Goal: Task Accomplishment & Management: Use online tool/utility

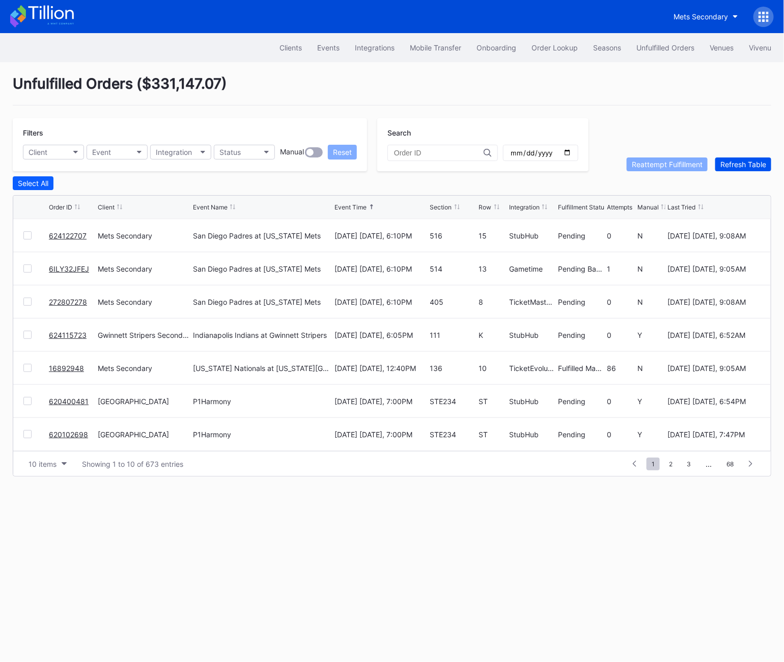
click at [733, 162] on div "Refresh Table" at bounding box center [744, 164] width 46 height 9
click at [26, 401] on div at bounding box center [27, 401] width 8 height 8
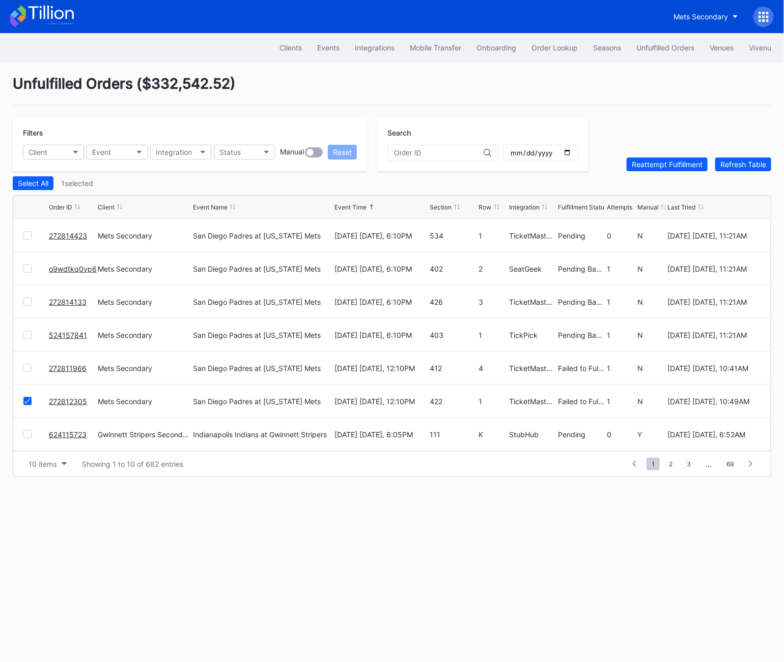
click at [27, 368] on div at bounding box center [27, 368] width 8 height 8
click at [660, 166] on div "Reattempt Fulfillment" at bounding box center [667, 164] width 71 height 9
click at [656, 52] on button "Unfulfilled Orders" at bounding box center [665, 47] width 73 height 19
click at [29, 266] on div at bounding box center [27, 268] width 8 height 8
click at [28, 432] on div at bounding box center [27, 434] width 8 height 8
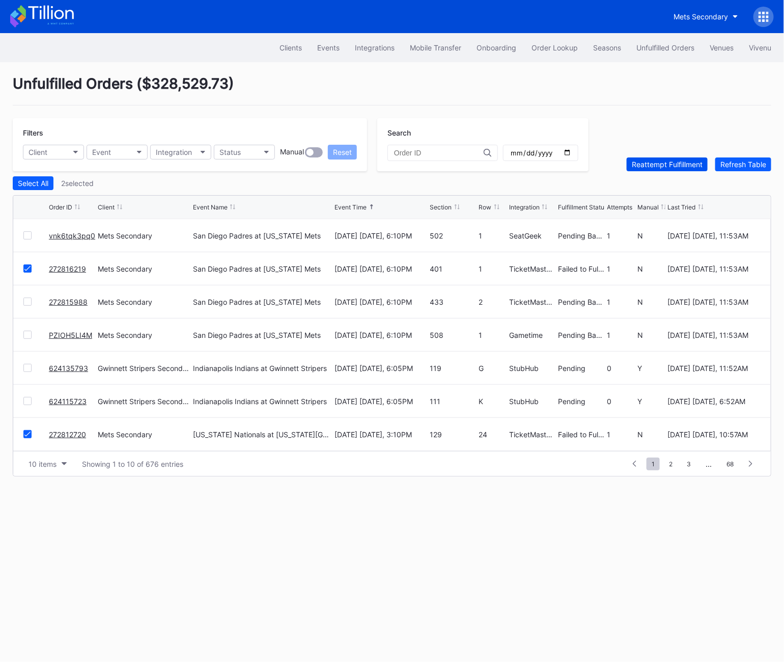
click at [688, 166] on div "Reattempt Fulfillment" at bounding box center [667, 164] width 71 height 9
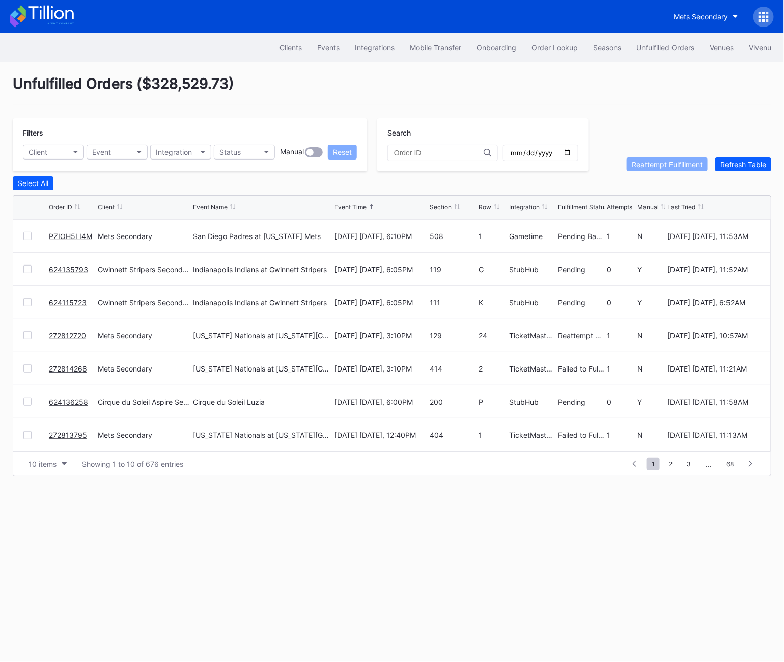
click at [30, 370] on div at bounding box center [27, 368] width 8 height 8
click at [677, 170] on button "Reattempt Fulfillment" at bounding box center [667, 164] width 81 height 14
click at [556, 50] on div "Order Lookup" at bounding box center [555, 47] width 46 height 9
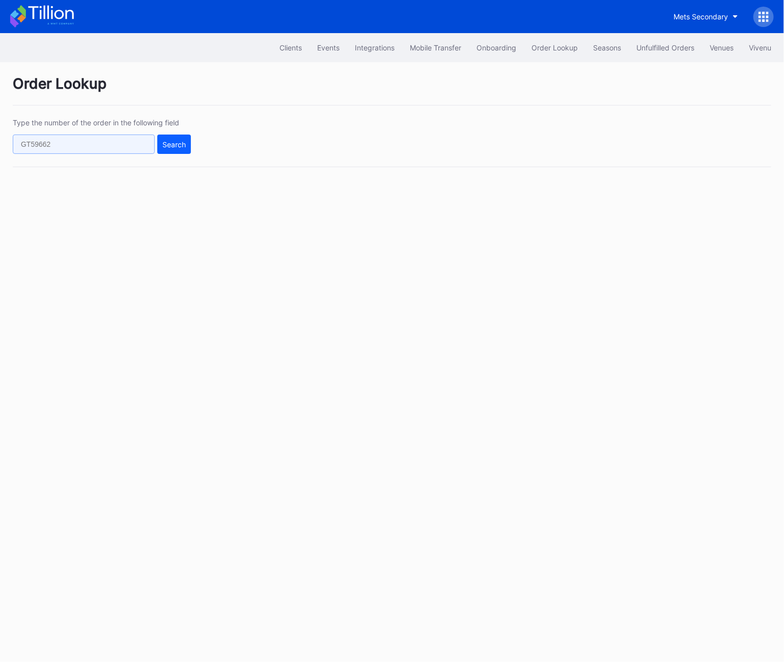
click at [70, 142] on input "text" at bounding box center [84, 143] width 142 height 19
paste input "p3p0trv3rv0"
type input "p3p0trv3rv0"
click at [182, 137] on button "Search" at bounding box center [174, 143] width 34 height 19
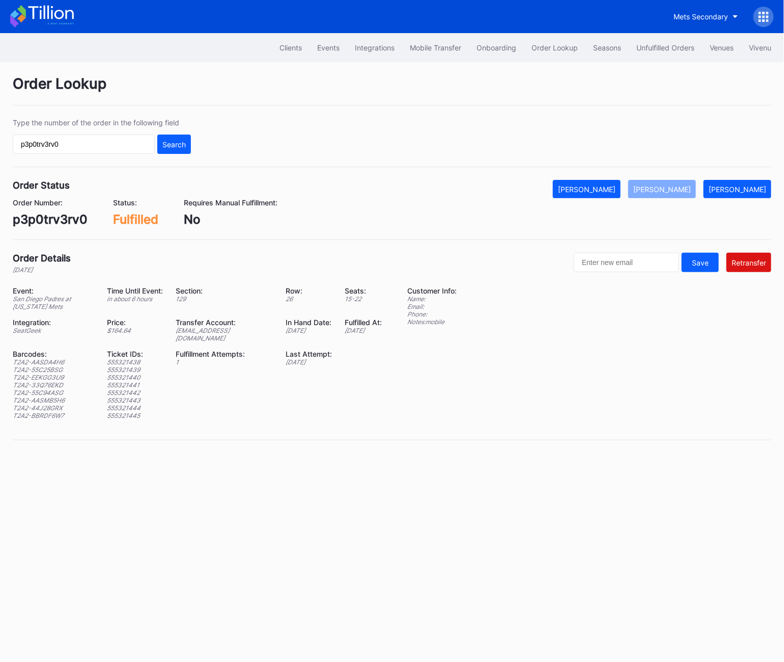
click at [212, 328] on div "ed-8158649@eventdynamic.com" at bounding box center [224, 333] width 97 height 15
copy div "ed-8158649@eventdynamic.com"
click at [210, 330] on div "ed-8158649@eventdynamic.com" at bounding box center [224, 333] width 97 height 15
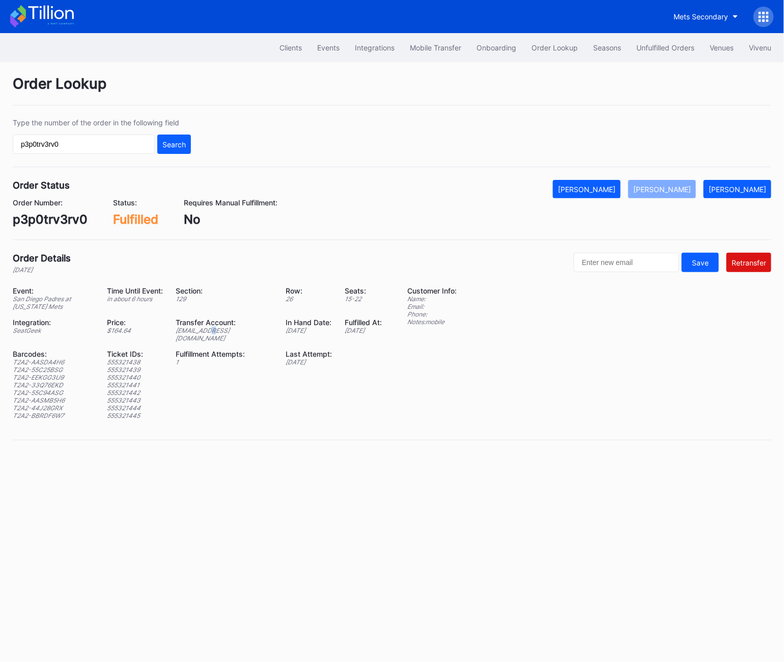
click at [210, 330] on div "ed-8158649@eventdynamic.com" at bounding box center [224, 333] width 97 height 15
click at [209, 332] on div "ed-8158649@eventdynamic.com" at bounding box center [224, 333] width 97 height 15
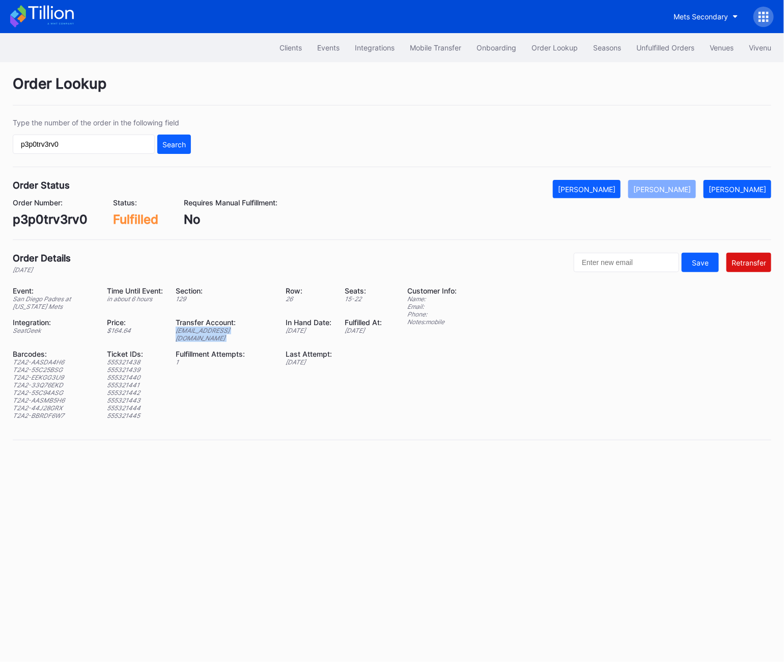
click at [66, 228] on div "Order Status Mark Cancelled Mark Fulfilled Mark Pending Order Number: p3p0trv3r…" at bounding box center [392, 210] width 759 height 60
click at [60, 220] on div "p3p0trv3rv0" at bounding box center [50, 219] width 75 height 15
copy div "p3p0trv3rv0"
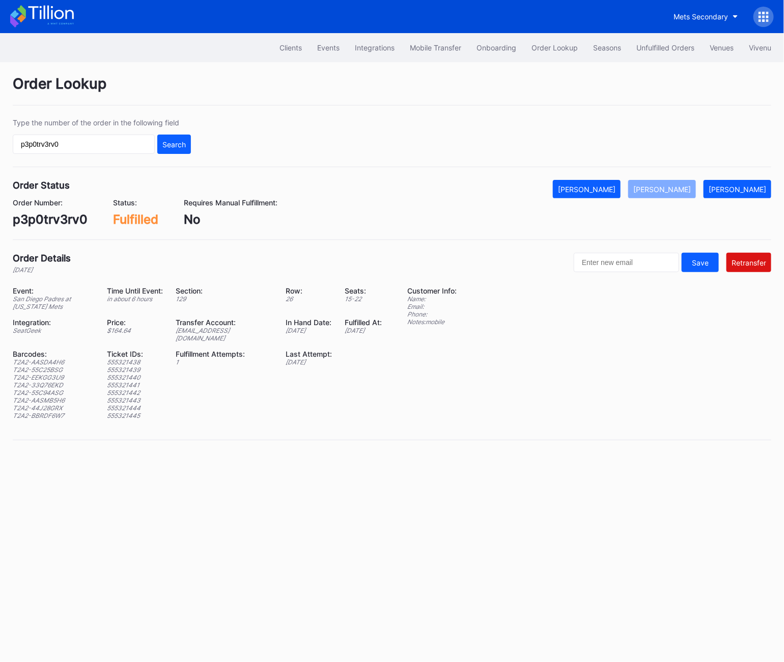
click at [38, 366] on div "T2A2-55C25BSG" at bounding box center [53, 370] width 81 height 8
click at [31, 358] on div "T2A2-AASDA4H6" at bounding box center [53, 362] width 81 height 8
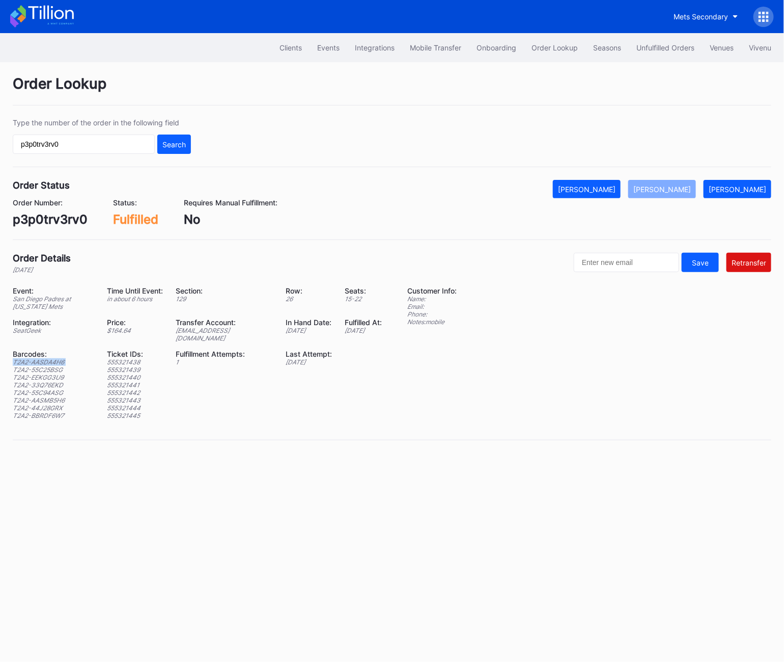
copy div "T2A2-AASDA4H6"
click at [662, 54] on button "Unfulfilled Orders" at bounding box center [665, 47] width 73 height 19
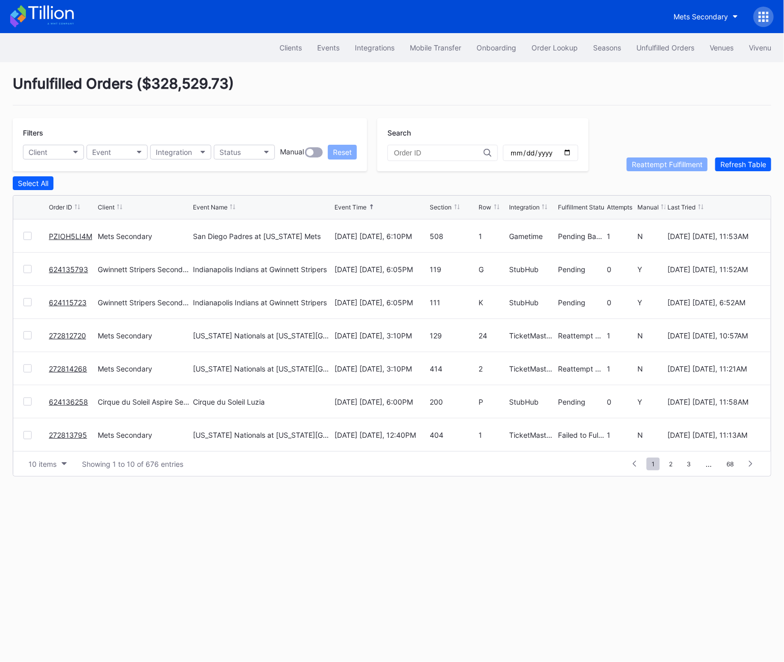
scroll to position [97, 0]
click at [668, 459] on span "2" at bounding box center [671, 463] width 14 height 13
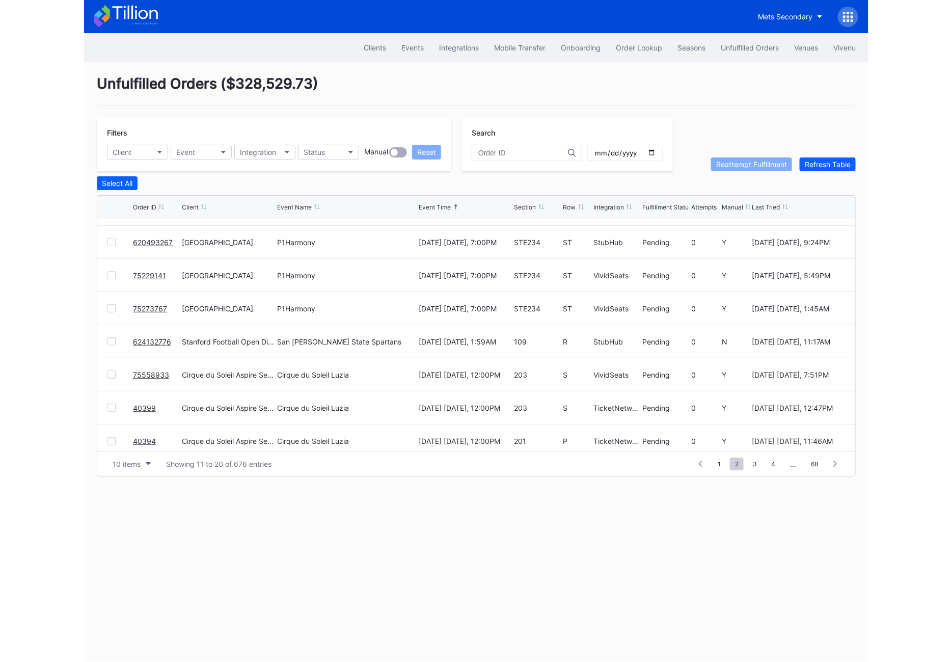
scroll to position [0, 0]
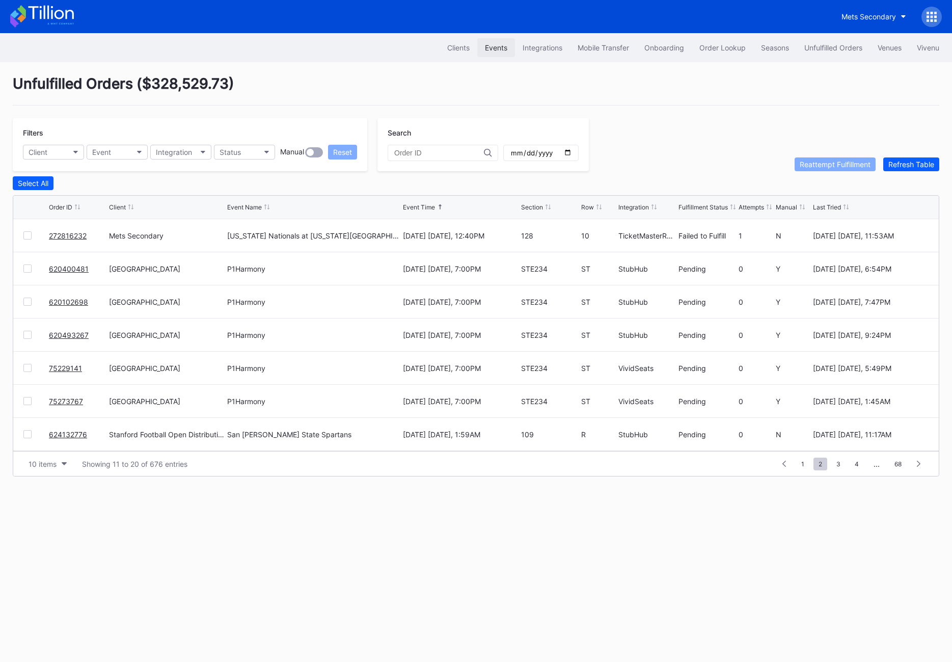
click at [486, 46] on div "Events" at bounding box center [496, 47] width 22 height 9
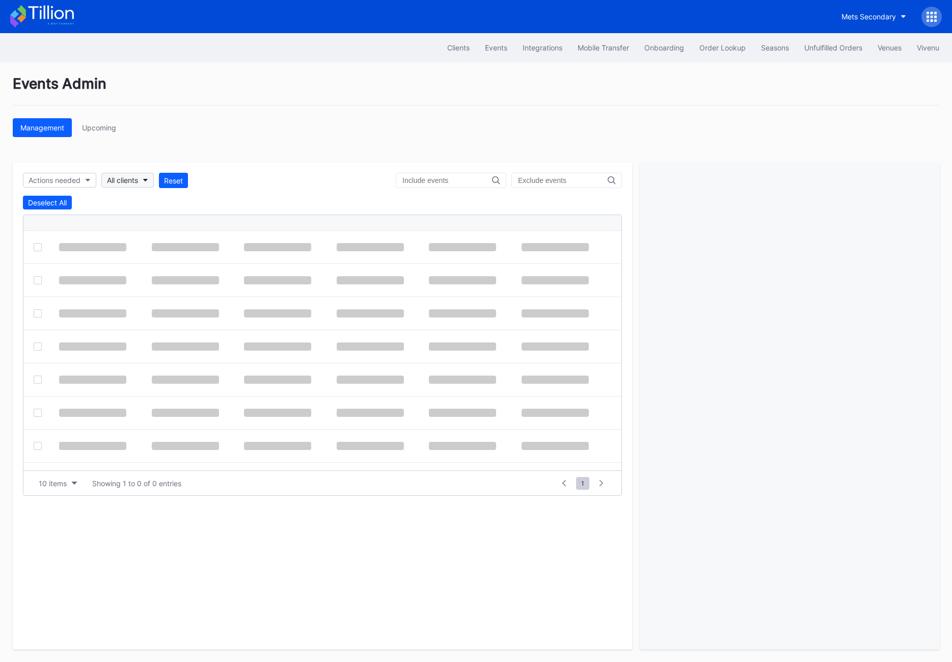
click at [141, 182] on button "All clients" at bounding box center [127, 180] width 52 height 15
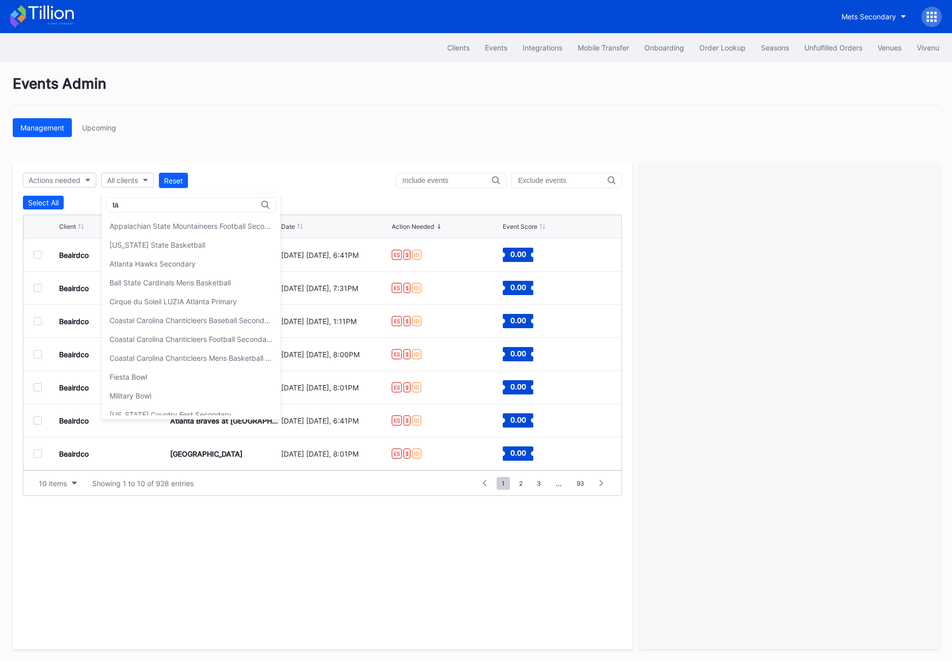
type input "t"
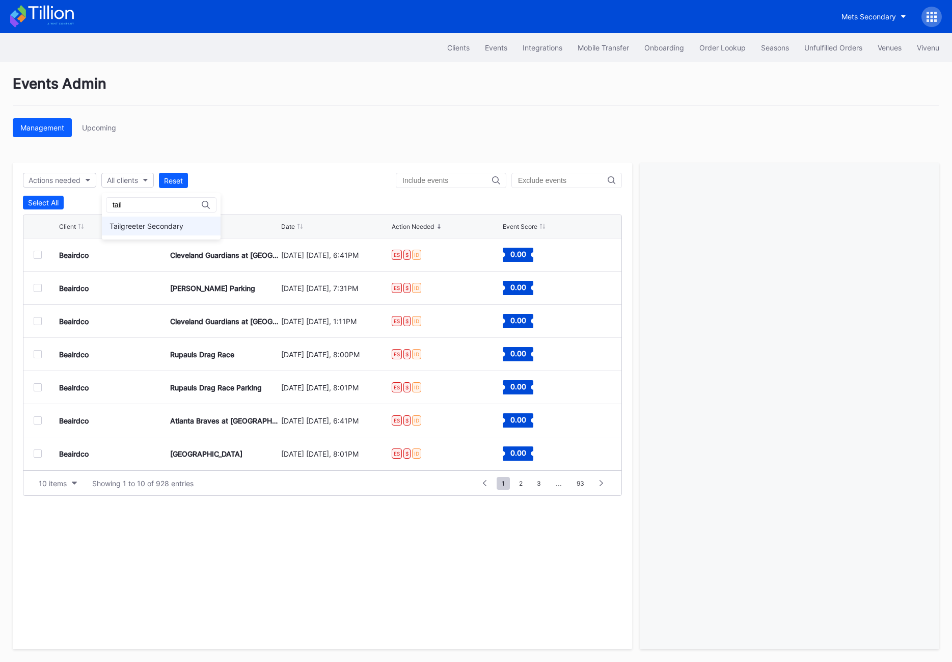
type input "tail"
click at [153, 222] on div "Tailgreeter Secondary" at bounding box center [146, 226] width 74 height 9
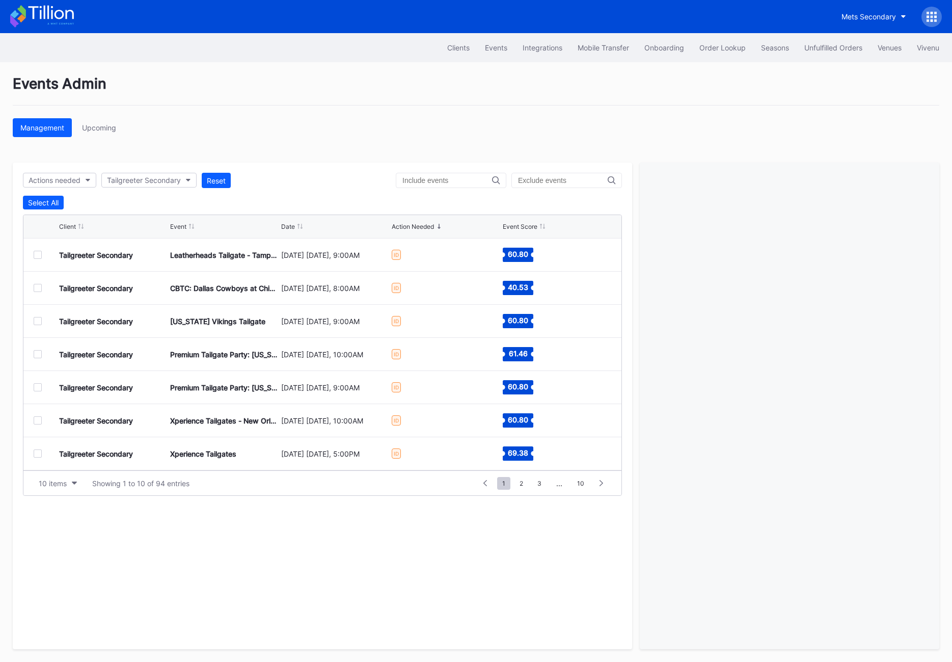
click at [579, 170] on div "Actions needed Tailgreeter Secondary Reset Select All Client Event Date Action …" at bounding box center [322, 405] width 619 height 486
click at [463, 179] on input "text" at bounding box center [447, 180] width 90 height 8
type input "washington comm"
click at [36, 256] on div at bounding box center [38, 255] width 8 height 8
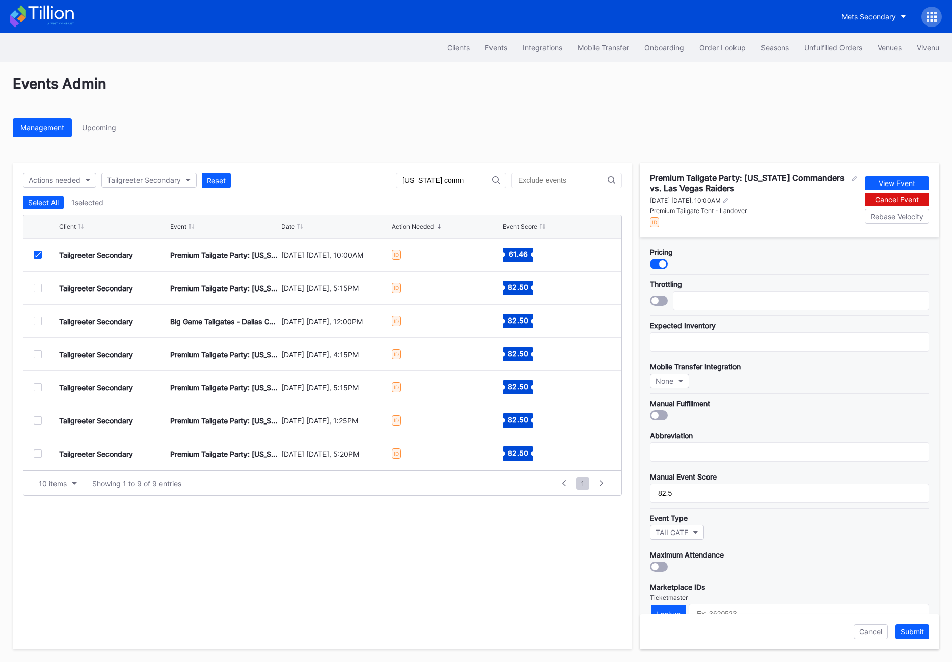
scroll to position [161, 0]
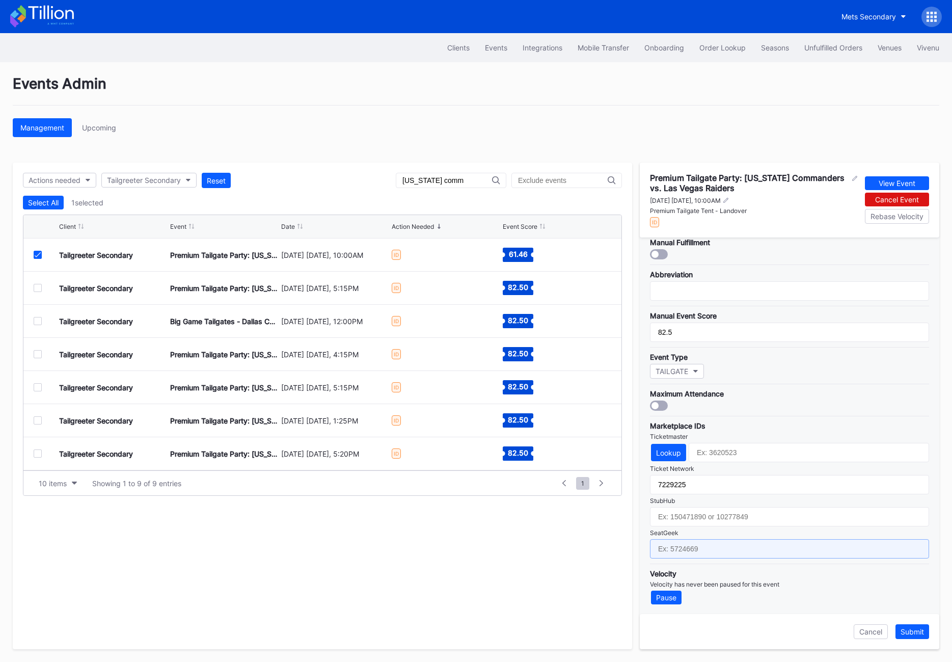
click at [717, 550] on input "text" at bounding box center [789, 548] width 279 height 19
paste input "17667687"
type input "17667687"
click at [784, 632] on div "Submit" at bounding box center [911, 631] width 23 height 9
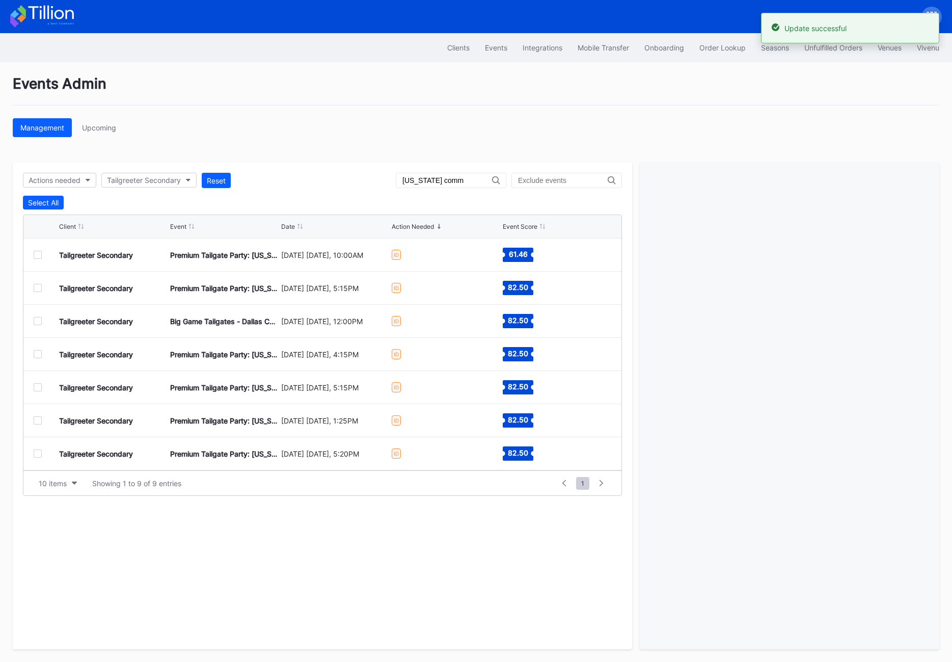
click at [41, 284] on div at bounding box center [46, 288] width 25 height 8
click at [39, 290] on div at bounding box center [38, 288] width 8 height 8
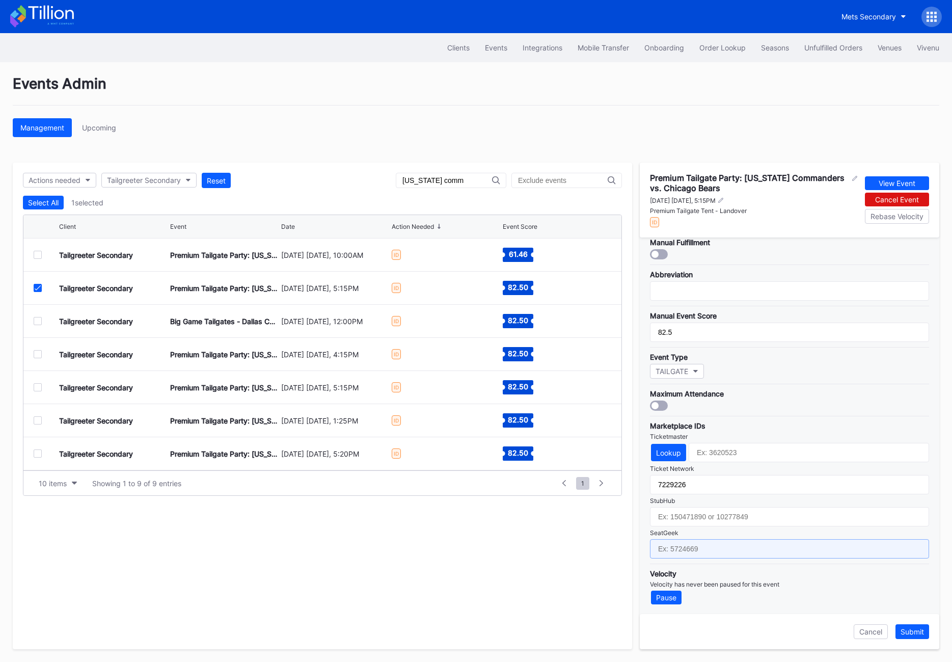
click at [706, 549] on input "text" at bounding box center [789, 548] width 279 height 19
paste input "17667688"
type input "17667688"
click at [784, 629] on div "Submit" at bounding box center [911, 631] width 23 height 9
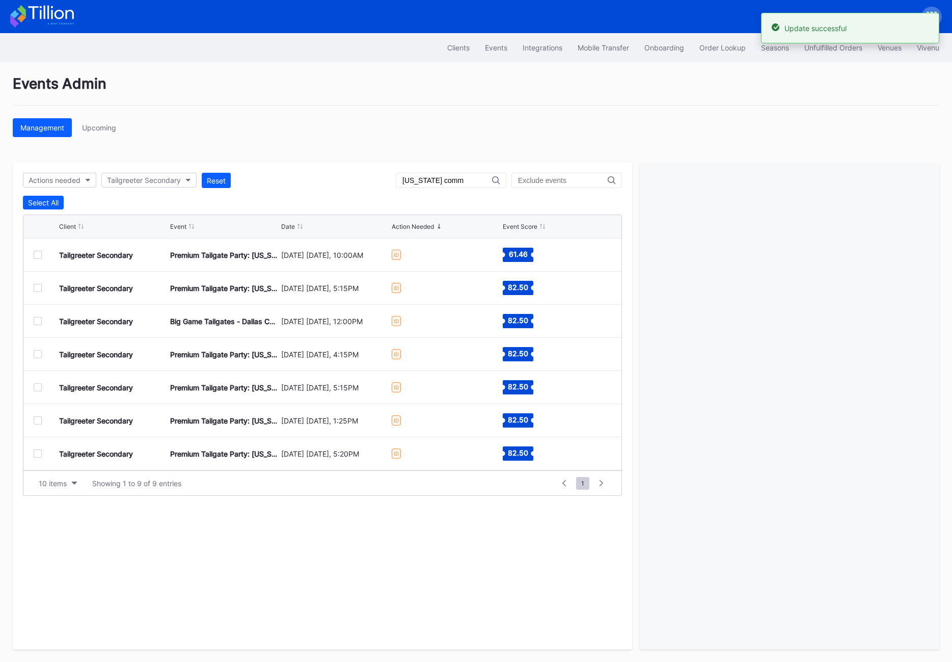
click at [37, 320] on div at bounding box center [38, 321] width 8 height 8
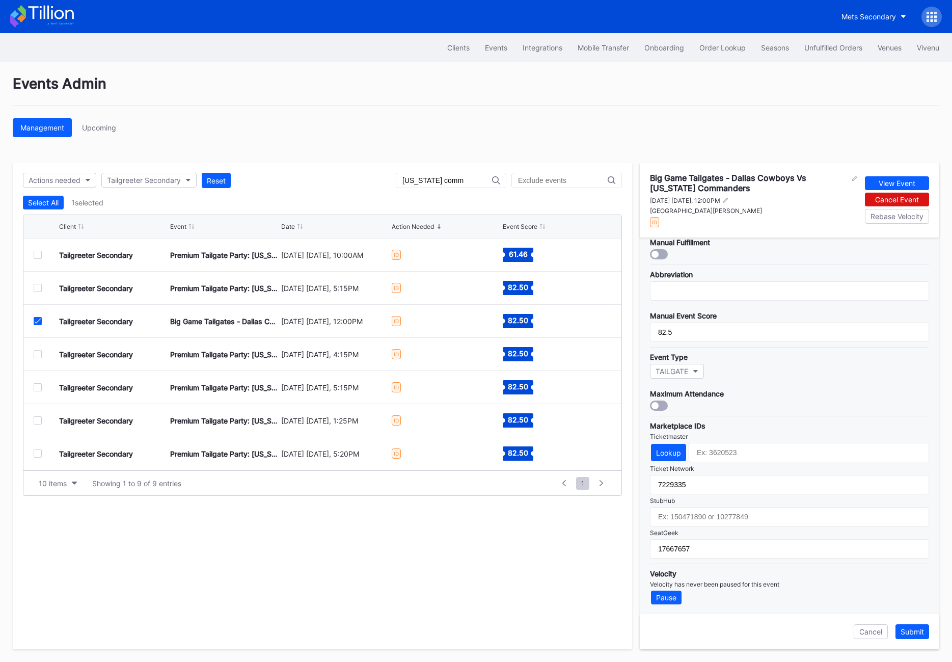
click at [34, 321] on div at bounding box center [38, 321] width 8 height 8
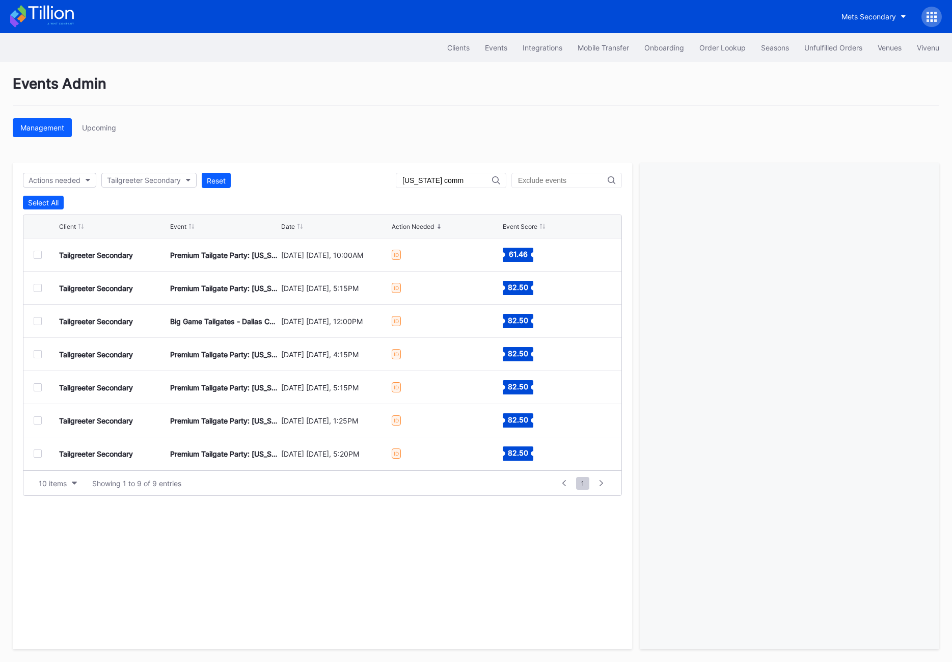
click at [37, 390] on div at bounding box center [38, 387] width 8 height 8
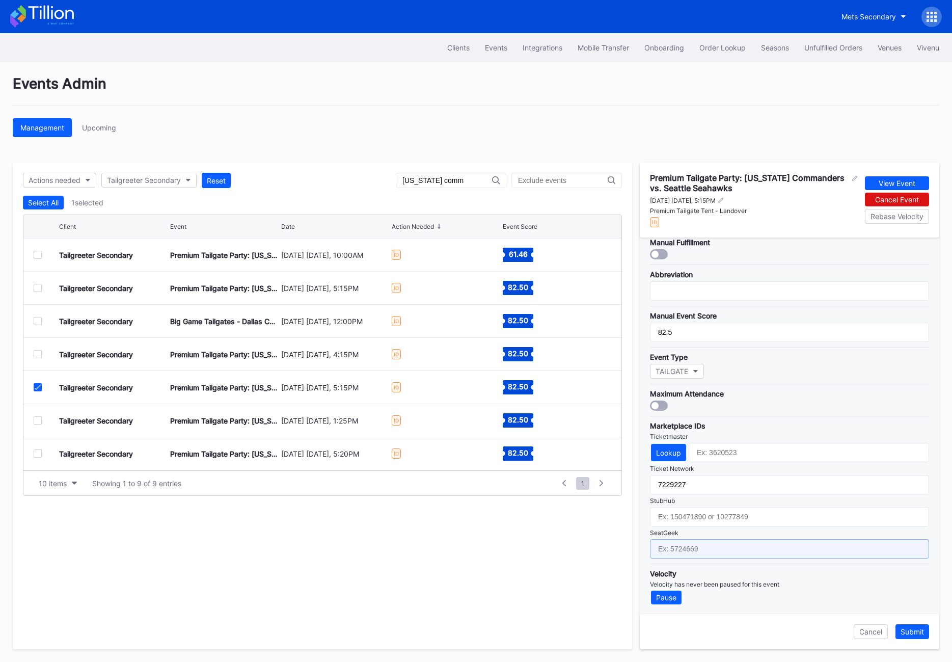
click at [717, 549] on input "text" at bounding box center [789, 548] width 279 height 19
paste input "17667689"
type input "17667689"
click at [784, 633] on div "Submit" at bounding box center [911, 631] width 23 height 9
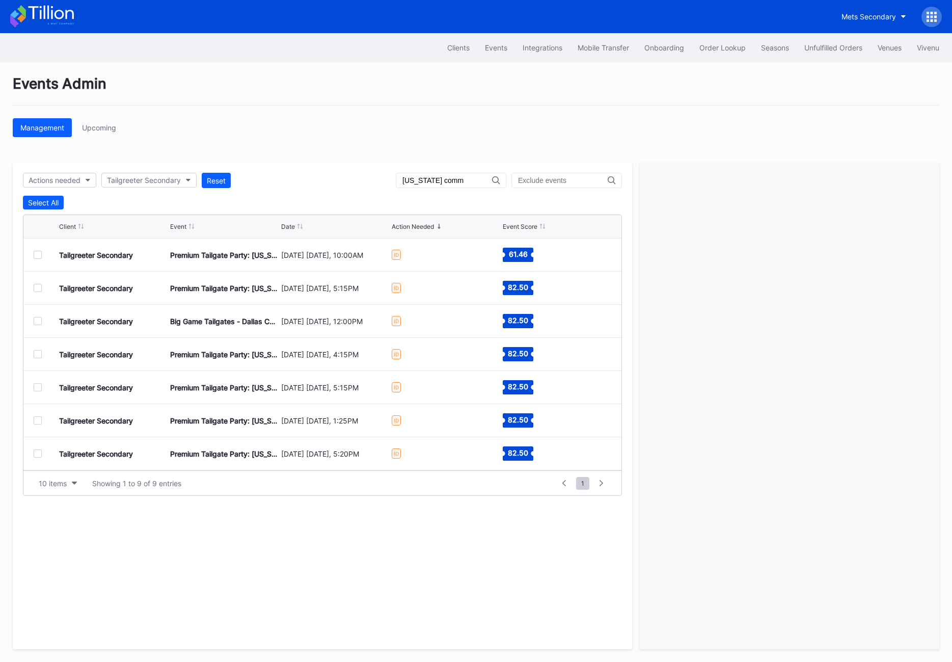
click at [42, 414] on div "Tailgreeter Secondary Premium Tailgate Party: Washington Commanders vs. Detroit…" at bounding box center [322, 420] width 598 height 33
click at [41, 417] on div at bounding box center [38, 420] width 8 height 8
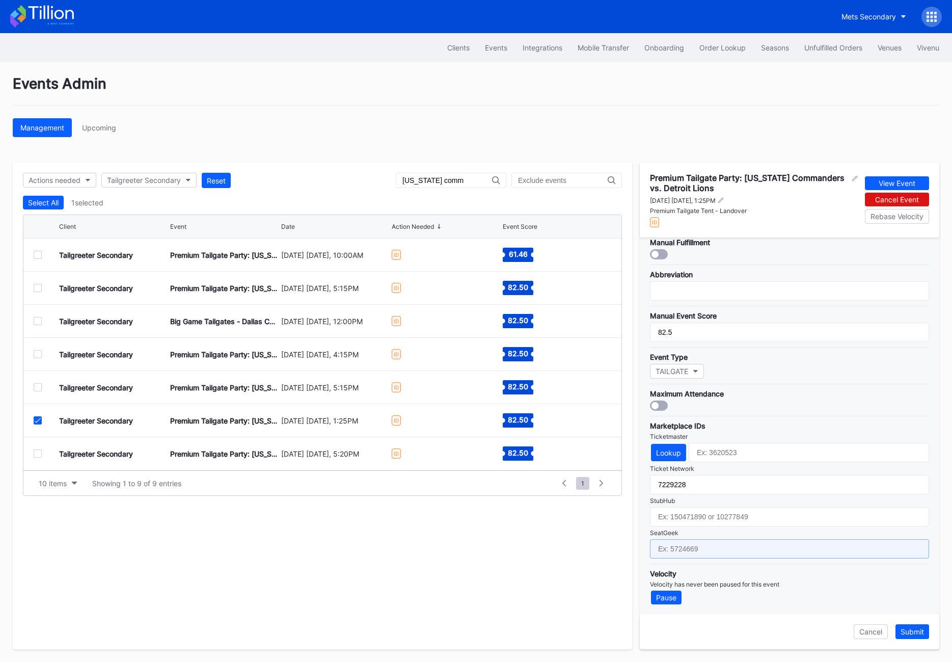
click at [758, 547] on input "text" at bounding box center [789, 548] width 279 height 19
paste input "17667690"
type input "17667690"
click at [784, 628] on div "Submit" at bounding box center [911, 631] width 23 height 9
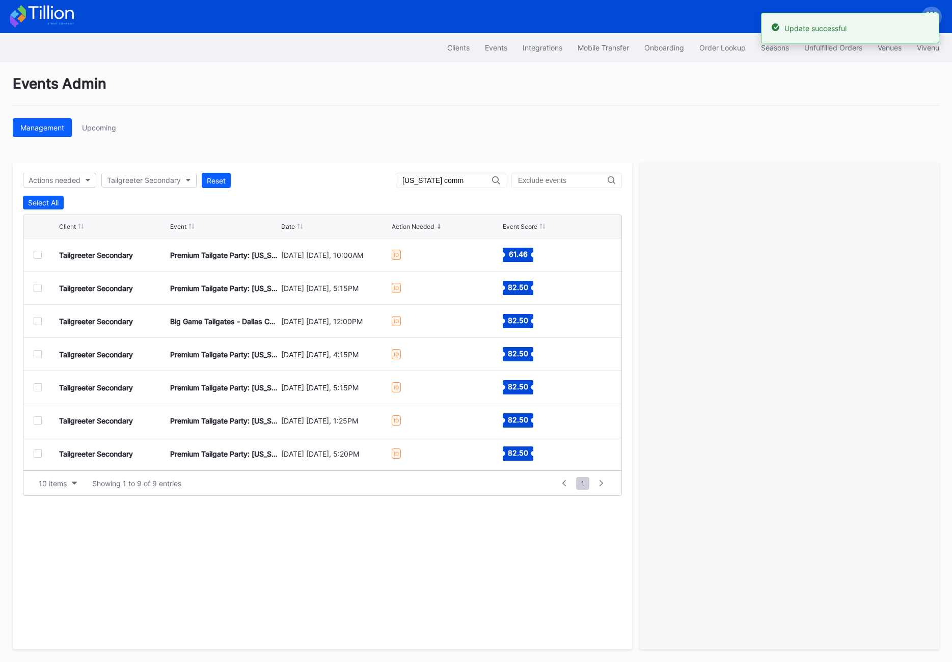
click at [40, 453] on div at bounding box center [38, 453] width 8 height 8
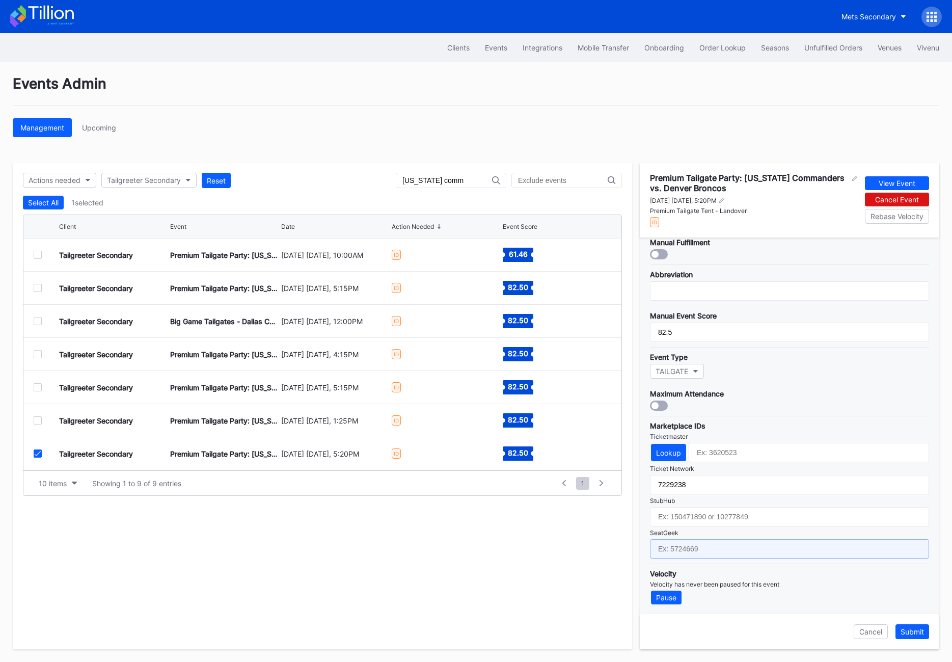
click at [712, 544] on input "text" at bounding box center [789, 548] width 279 height 19
paste input "17667691"
type input "17667691"
click at [784, 629] on div "Submit" at bounding box center [911, 631] width 23 height 9
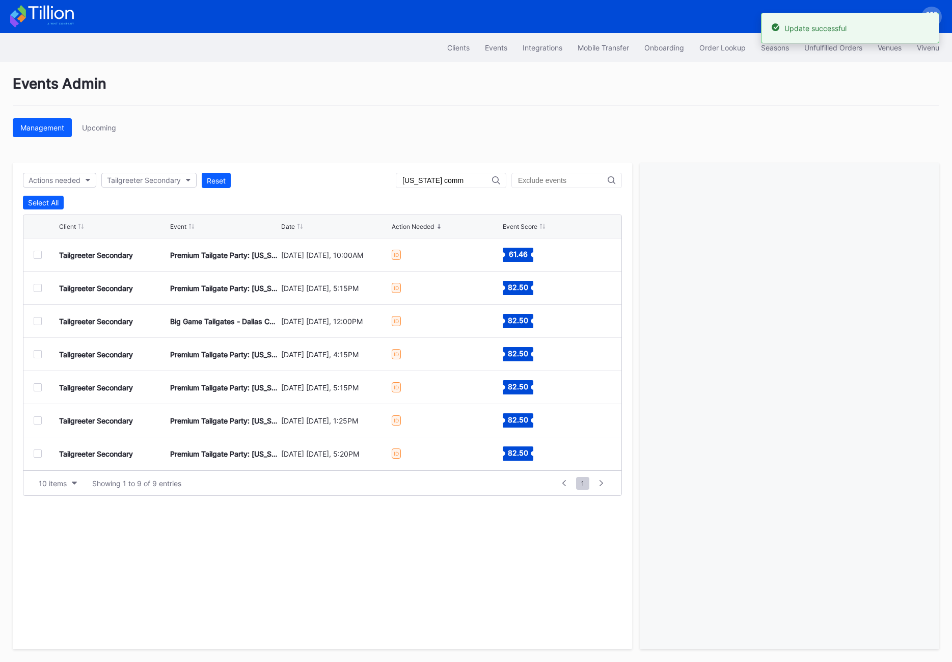
scroll to position [66, 0]
click at [37, 415] on div "Tailgreeter Secondary Premium Tailgate Party: Washington Commanders vs. Philade…" at bounding box center [322, 420] width 598 height 33
click at [36, 420] on div at bounding box center [38, 421] width 8 height 8
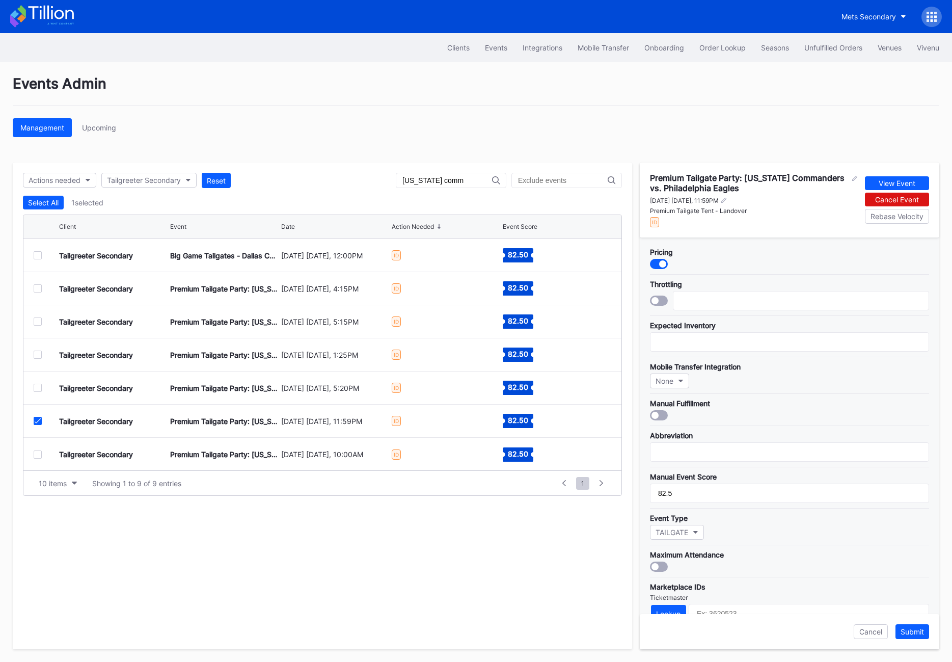
scroll to position [161, 0]
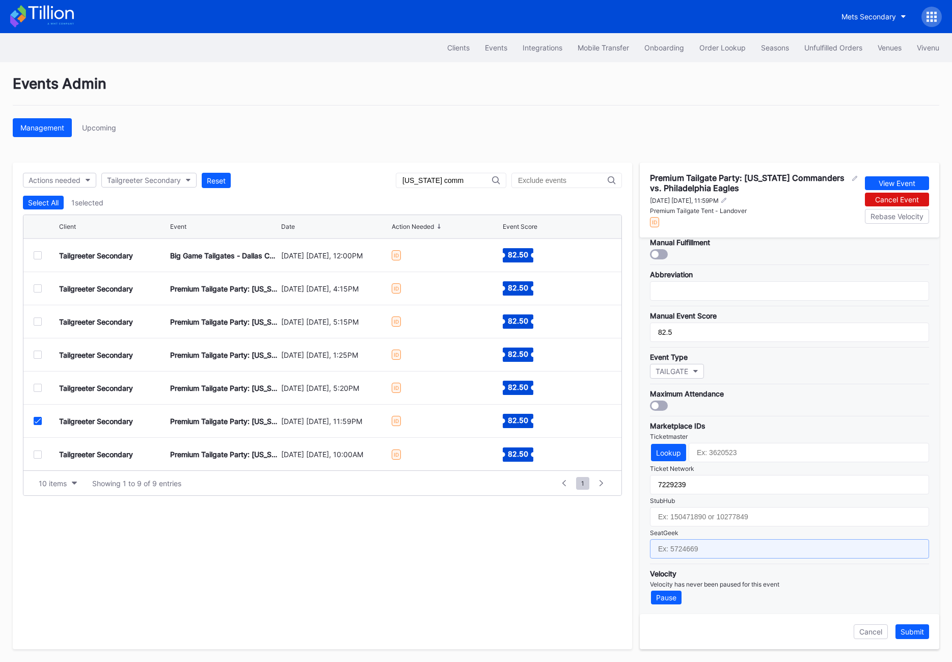
click at [731, 546] on input "text" at bounding box center [789, 548] width 279 height 19
paste input "17667692"
type input "17667692"
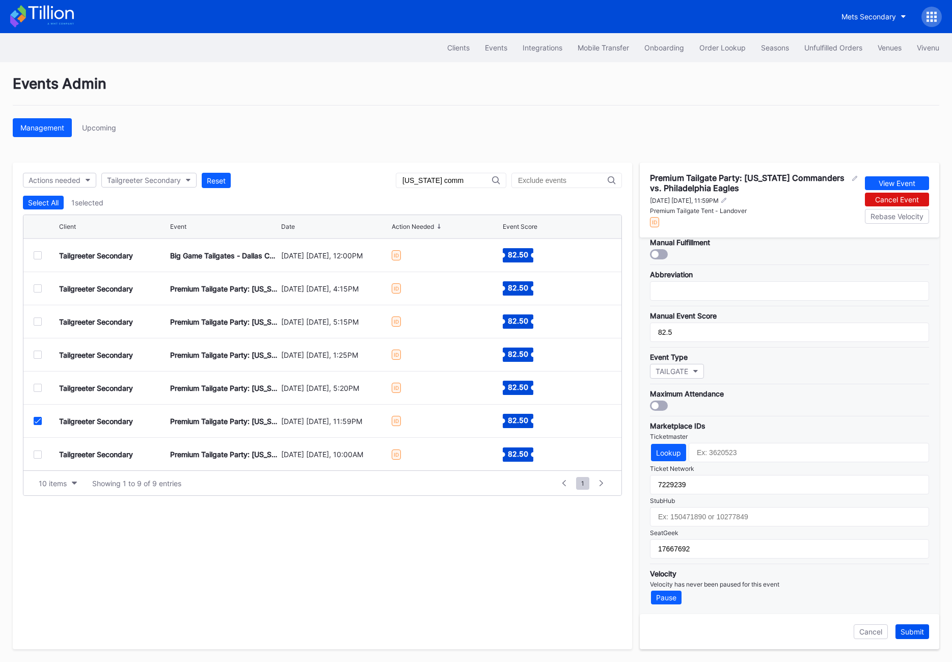
click at [784, 632] on div "Submit" at bounding box center [911, 631] width 23 height 9
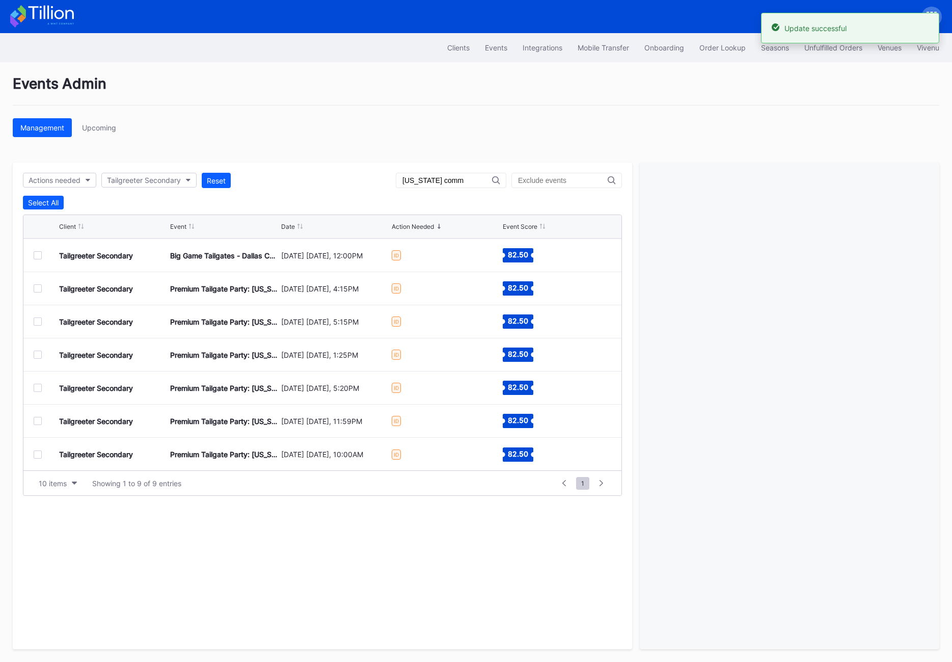
click at [40, 454] on div at bounding box center [38, 454] width 8 height 8
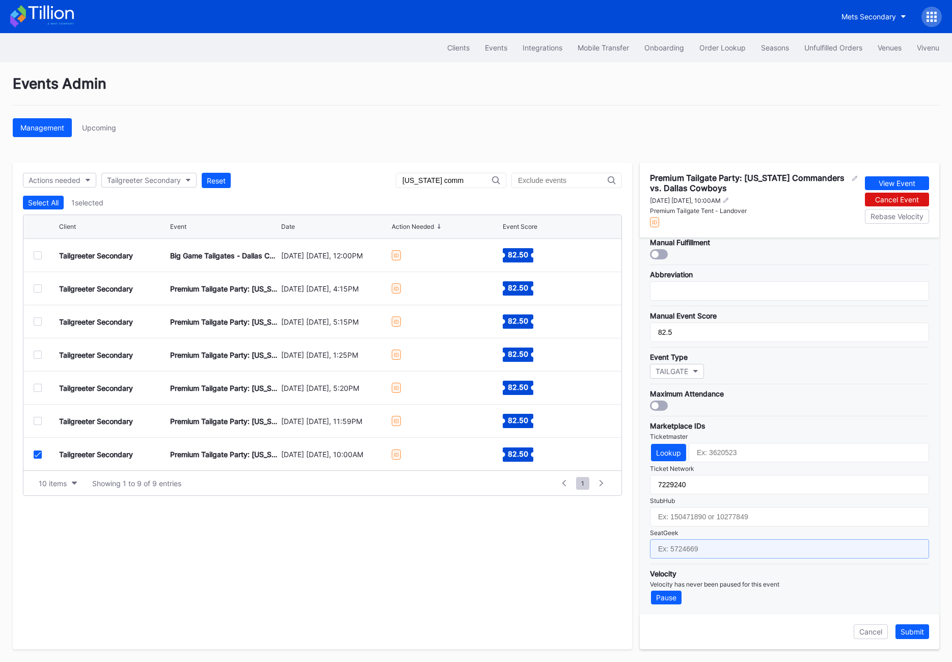
click at [687, 553] on input "text" at bounding box center [789, 548] width 279 height 19
paste input "17667693"
type input "17667693"
click at [784, 631] on div "Submit" at bounding box center [911, 631] width 23 height 9
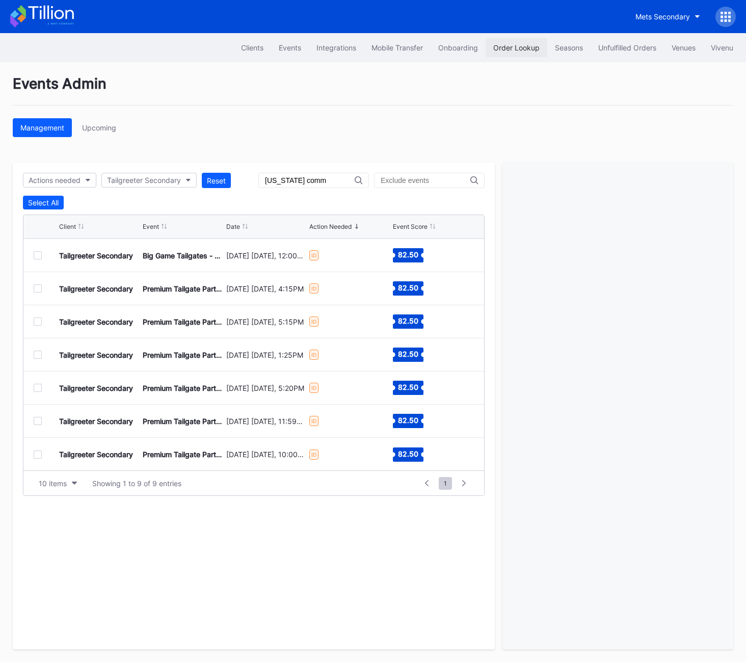
click at [515, 52] on button "Order Lookup" at bounding box center [516, 47] width 62 height 19
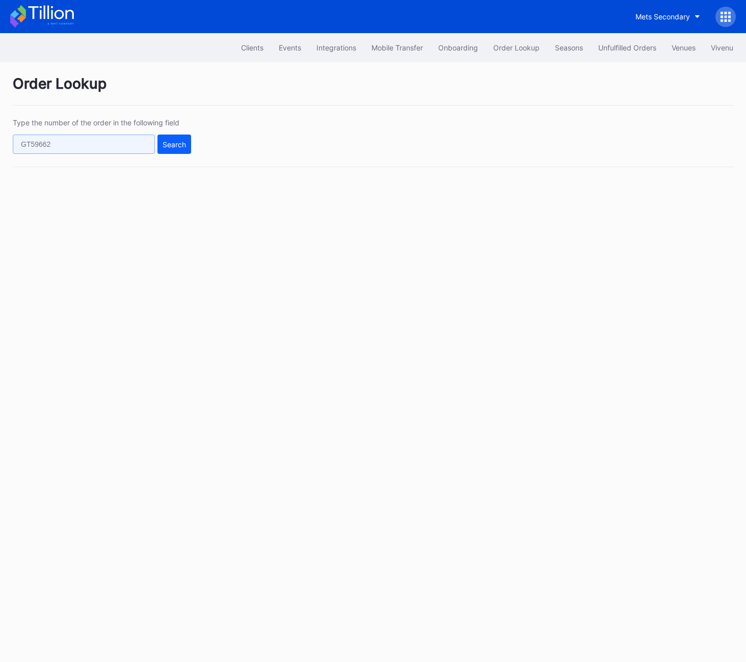
click at [94, 143] on input "text" at bounding box center [84, 143] width 142 height 19
paste input "p3p0trv3rv0"
type input "p3p0trv3rv0"
click at [175, 144] on div "Search" at bounding box center [173, 144] width 23 height 9
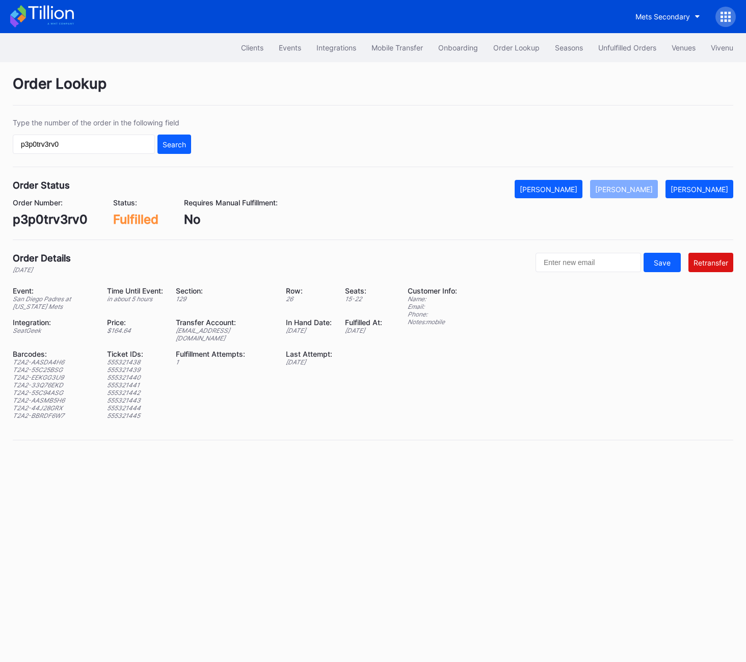
click at [229, 324] on div "Transfer Account:" at bounding box center [224, 322] width 97 height 9
click at [220, 335] on div "Event: San Diego Padres at New York Mets Time Until Event: in about 5 hours Sec…" at bounding box center [204, 356] width 382 height 141
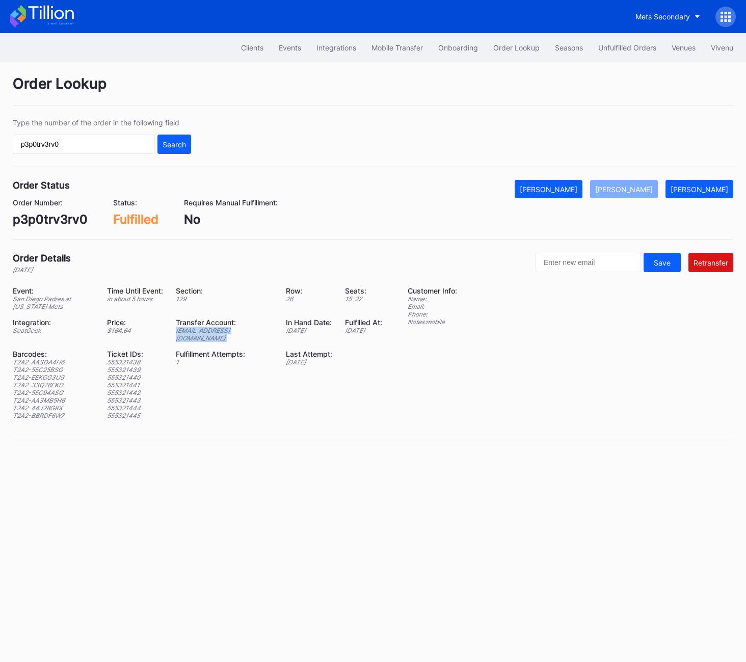
click at [220, 335] on div "Event: San Diego Padres at New York Mets Time Until Event: in about 5 hours Sec…" at bounding box center [204, 356] width 382 height 141
copy div "ed-8158649@eventdynamic.com"
click at [256, 330] on div "ed-8158649@eventdynamic.com" at bounding box center [224, 333] width 97 height 15
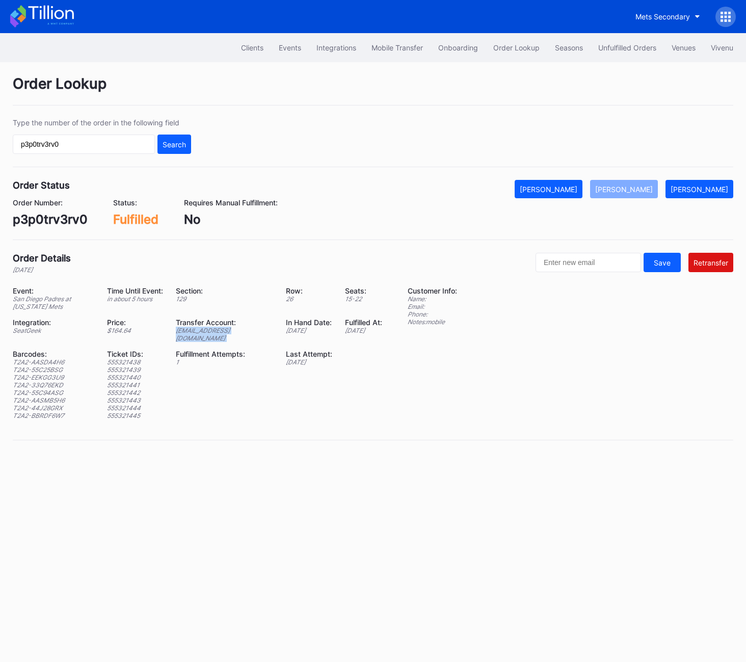
copy div "ed-8158649@eventdynamic.com"
click at [228, 338] on div "Event: San Diego Padres at New York Mets Time Until Event: in about 5 hours Sec…" at bounding box center [204, 356] width 382 height 141
click at [224, 331] on div "ed-8158649@eventdynamic.com" at bounding box center [224, 333] width 97 height 15
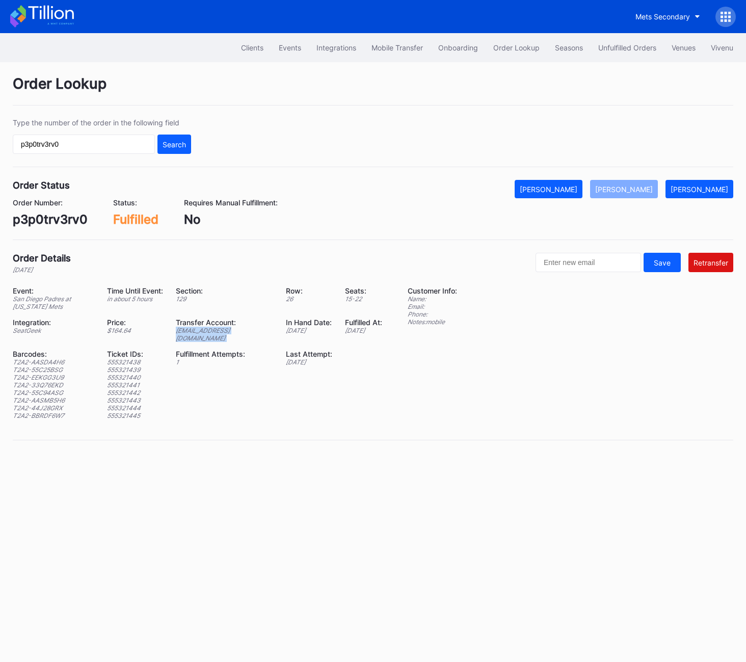
copy div "ed-8158649@eventdynamic.com"
click at [197, 332] on div "ed-8158649@eventdynamic.com" at bounding box center [224, 333] width 97 height 15
click at [67, 216] on div "p3p0trv3rv0" at bounding box center [50, 219] width 75 height 15
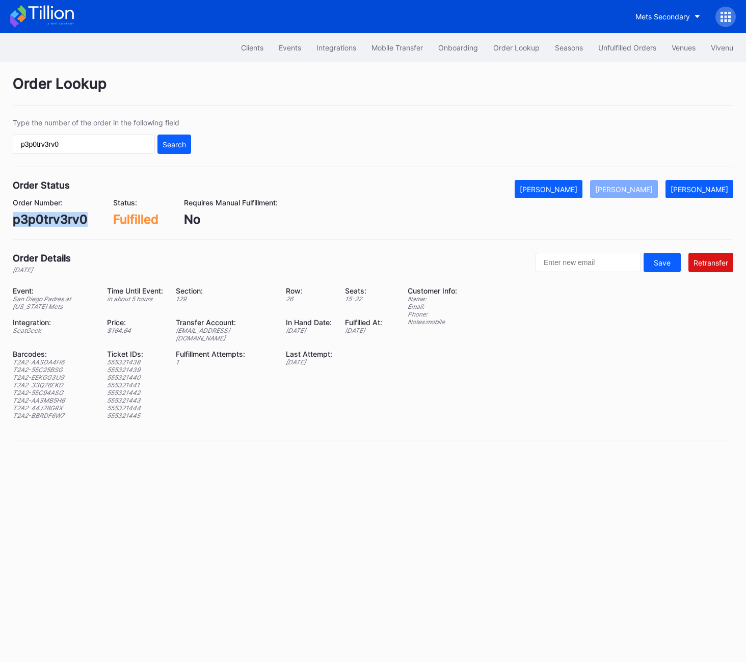
click at [67, 216] on div "p3p0trv3rv0" at bounding box center [50, 219] width 75 height 15
copy div "p3p0trv3rv0"
